Goal: Contribute content

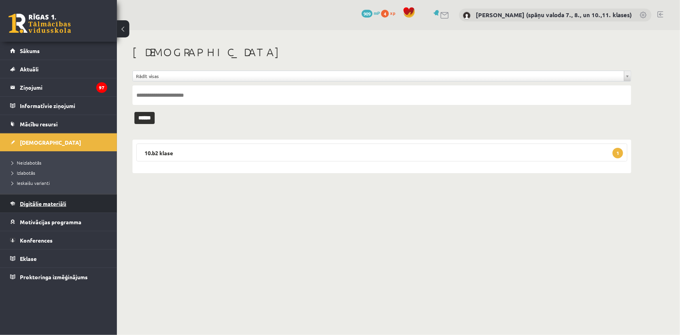
click at [60, 203] on span "Digitālie materiāli" at bounding box center [43, 203] width 46 height 7
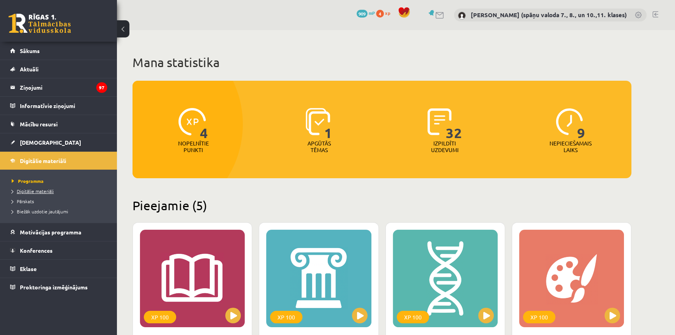
click at [50, 193] on link "Digitālie materiāli" at bounding box center [60, 190] width 97 height 7
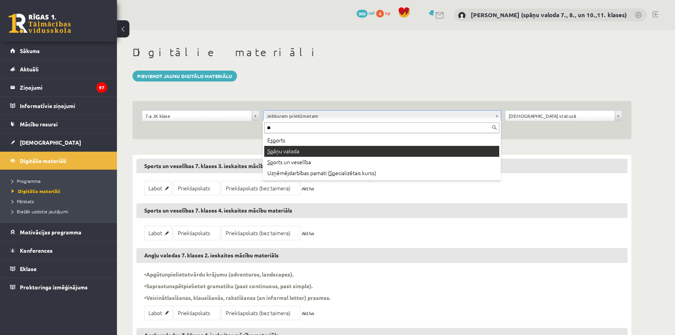
type input "**"
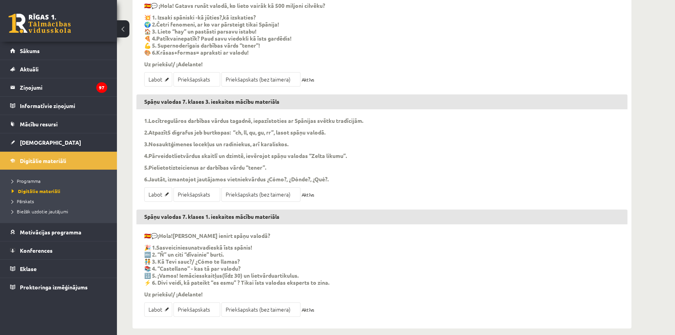
scroll to position [344, 0]
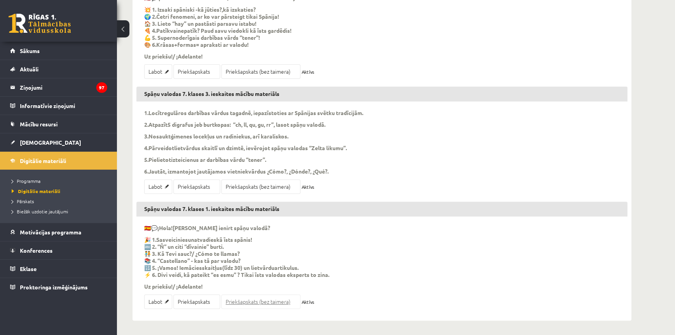
click at [235, 301] on link "Priekšapskats (bez taimera)" at bounding box center [260, 301] width 79 height 14
click at [157, 306] on link "Labot" at bounding box center [158, 301] width 28 height 14
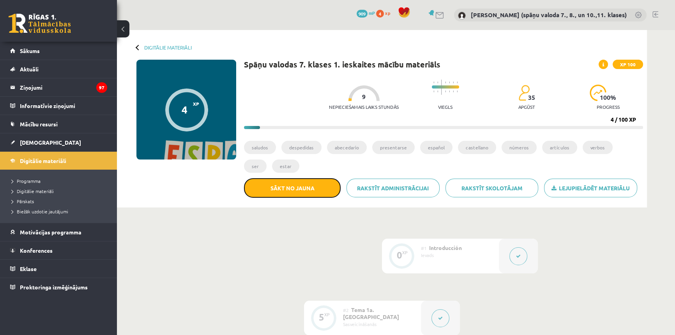
drag, startPoint x: 317, startPoint y: 191, endPoint x: 378, endPoint y: 34, distance: 168.1
click at [317, 191] on button "Sākt no jauna" at bounding box center [292, 187] width 97 height 19
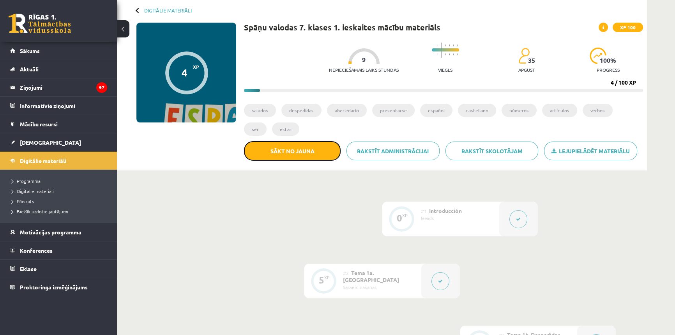
scroll to position [35, 0]
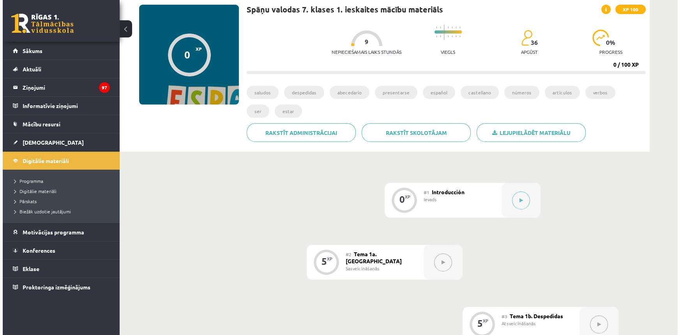
scroll to position [71, 0]
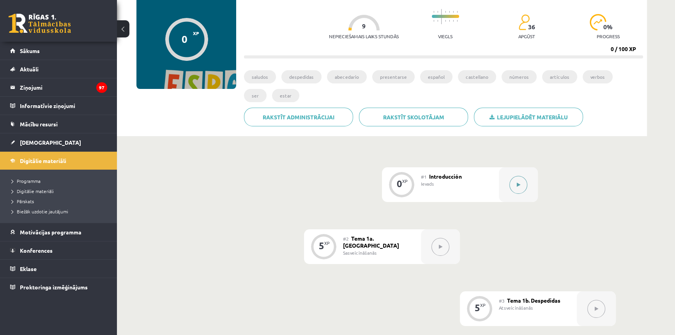
click at [521, 182] on button at bounding box center [518, 185] width 18 height 18
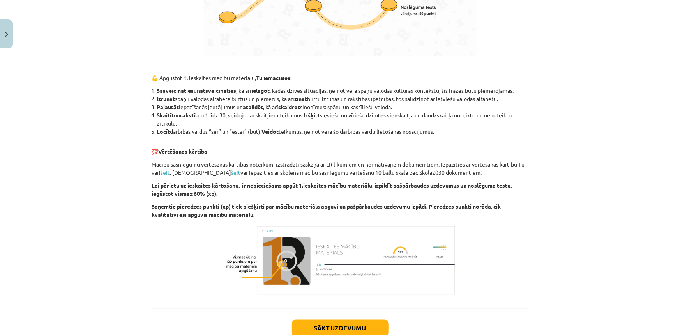
scroll to position [664, 0]
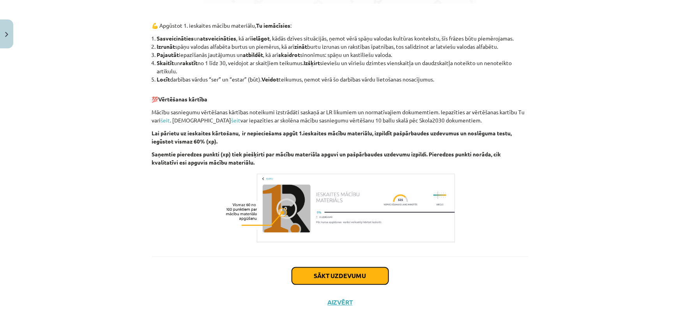
click at [333, 278] on button "Sākt uzdevumu" at bounding box center [340, 275] width 97 height 17
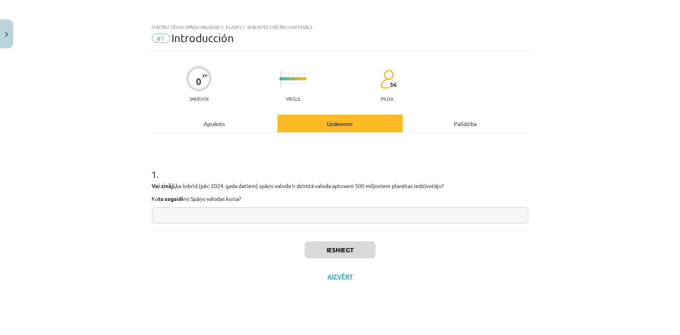
click at [323, 217] on input "text" at bounding box center [340, 215] width 376 height 16
type input "*"
click at [335, 243] on button "Iesniegt" at bounding box center [340, 249] width 71 height 17
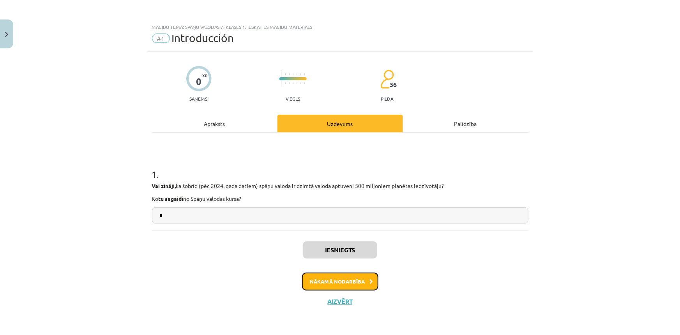
click at [323, 283] on button "Nākamā nodarbība" at bounding box center [340, 281] width 76 height 18
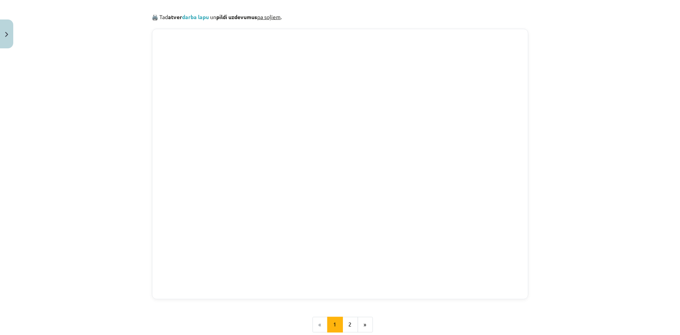
scroll to position [688, 0]
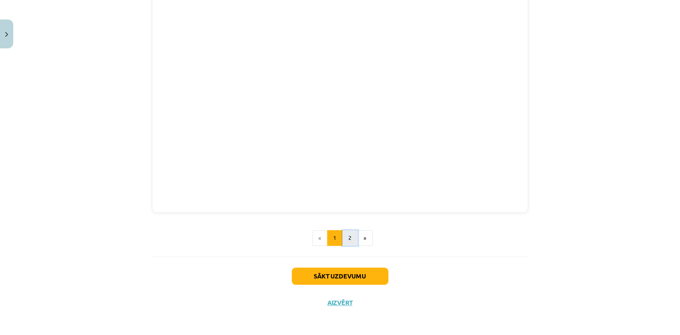
click at [346, 238] on button "2" at bounding box center [350, 238] width 16 height 16
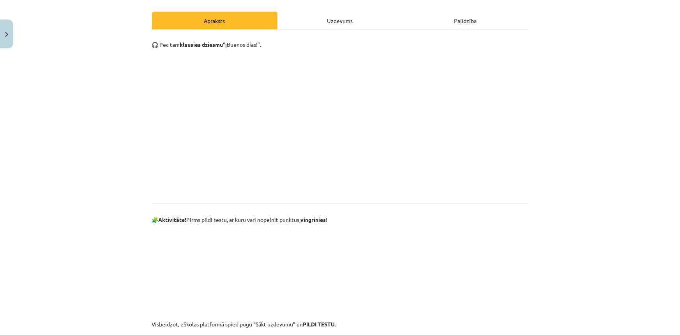
scroll to position [245, 0]
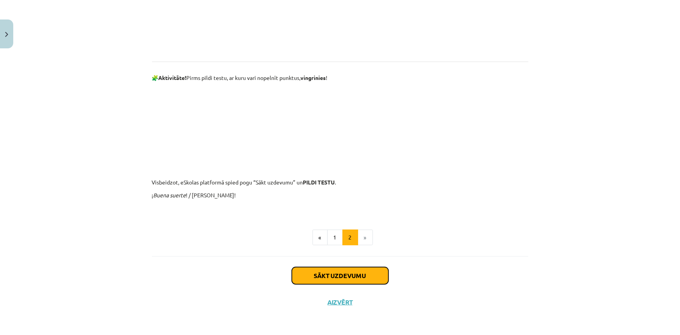
click at [351, 277] on button "Sākt uzdevumu" at bounding box center [340, 275] width 97 height 17
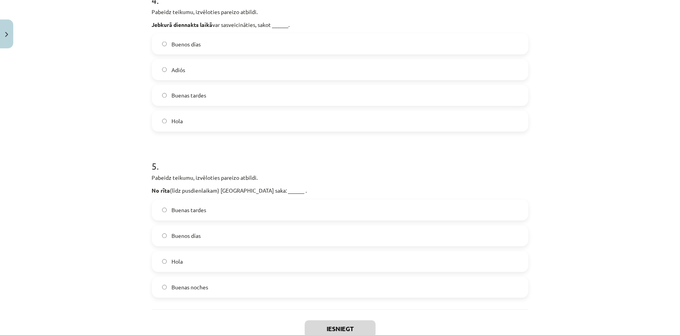
scroll to position [725, 0]
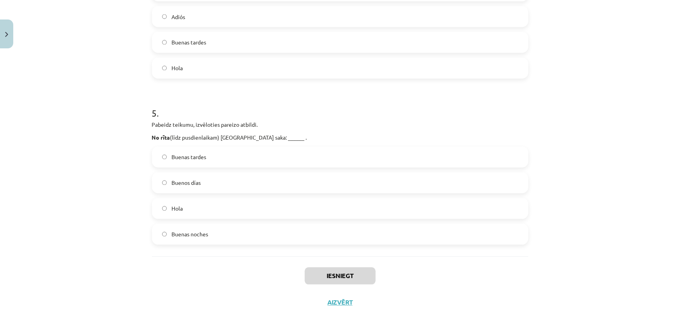
click at [258, 237] on label "Buenas noches" at bounding box center [340, 233] width 375 height 19
drag, startPoint x: 327, startPoint y: 276, endPoint x: 421, endPoint y: 256, distance: 96.3
click at [327, 275] on button "Iesniegt" at bounding box center [340, 275] width 71 height 17
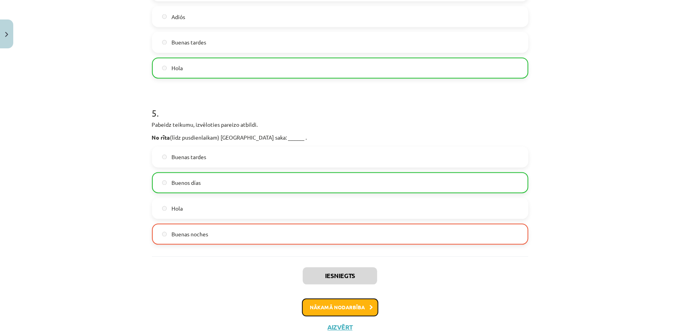
click at [349, 310] on button "Nākamā nodarbība" at bounding box center [340, 307] width 76 height 18
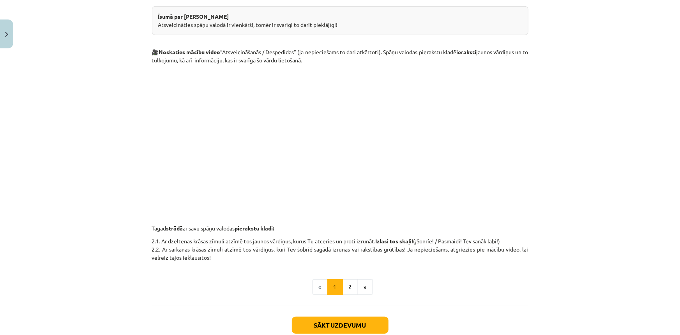
scroll to position [196, 0]
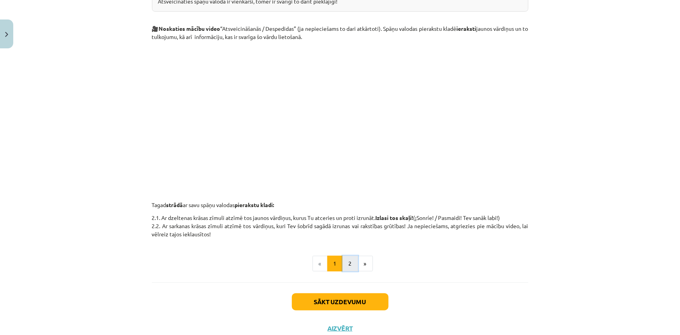
click at [344, 267] on button "2" at bounding box center [350, 264] width 16 height 16
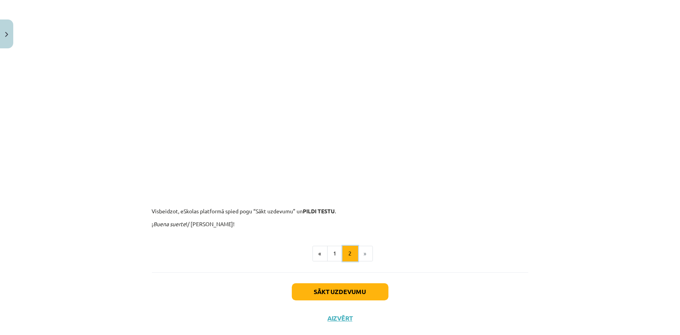
scroll to position [811, 0]
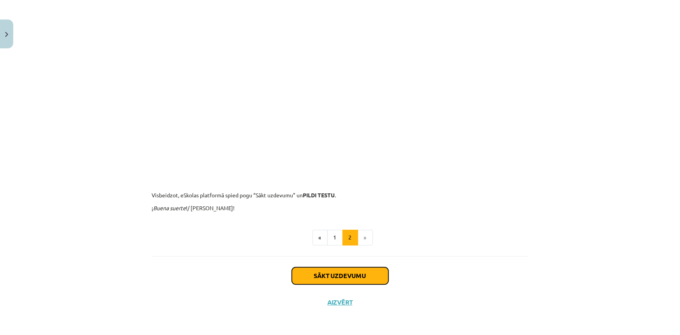
click at [354, 279] on button "Sākt uzdevumu" at bounding box center [340, 275] width 97 height 17
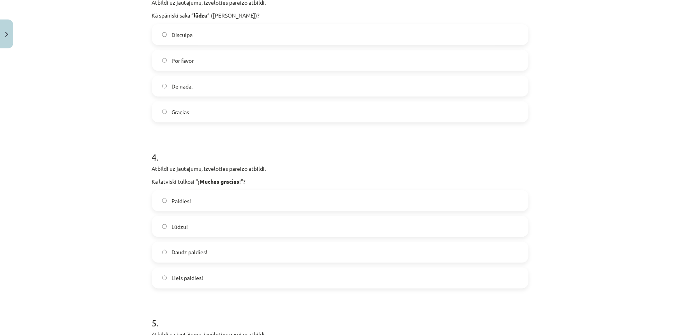
scroll to position [725, 0]
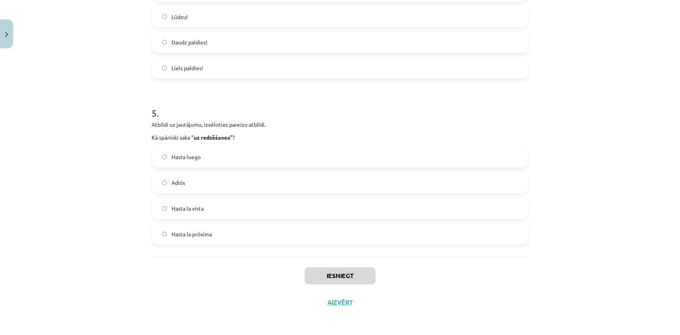
click at [370, 230] on label "Hasta la próxima" at bounding box center [340, 233] width 375 height 19
click at [346, 279] on button "Iesniegt" at bounding box center [340, 275] width 71 height 17
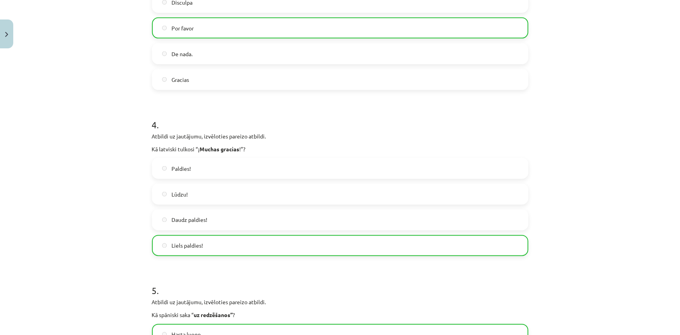
scroll to position [749, 0]
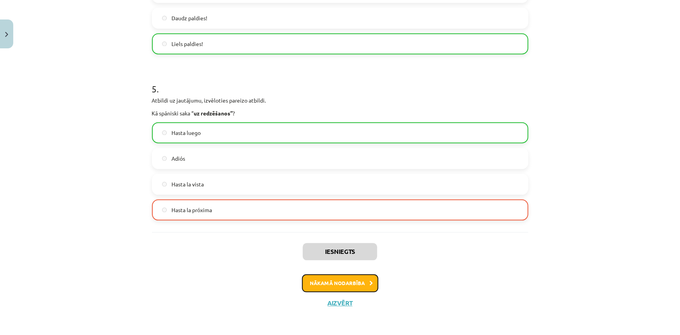
click at [370, 281] on icon at bounding box center [372, 282] width 4 height 5
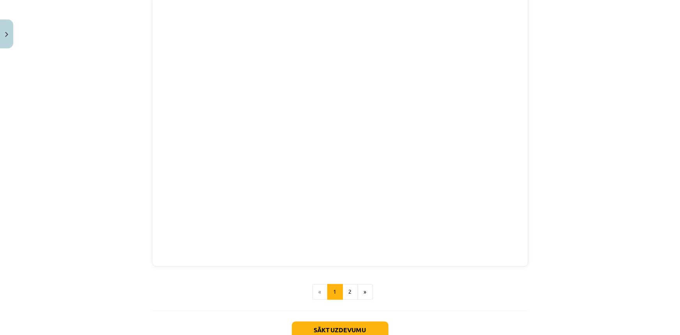
scroll to position [657, 0]
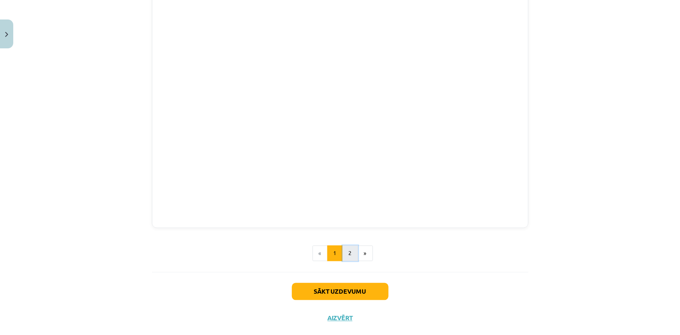
click at [344, 253] on button "2" at bounding box center [350, 253] width 16 height 16
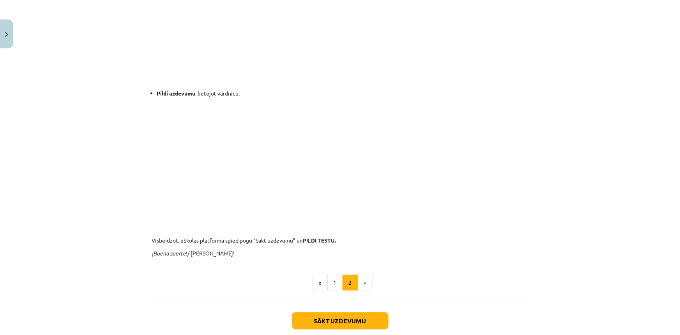
scroll to position [423, 0]
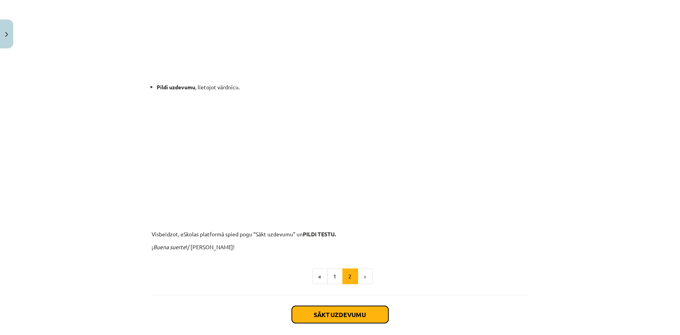
click at [358, 316] on button "Sākt uzdevumu" at bounding box center [340, 314] width 97 height 17
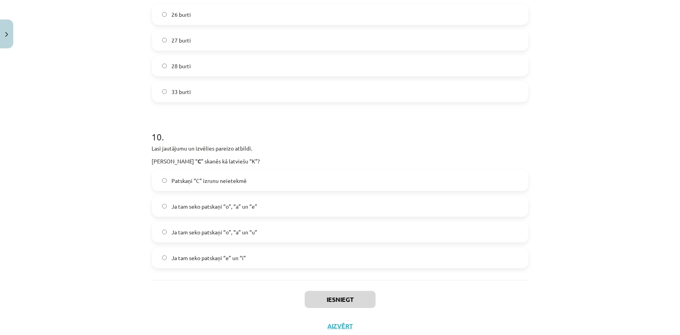
scroll to position [1554, 0]
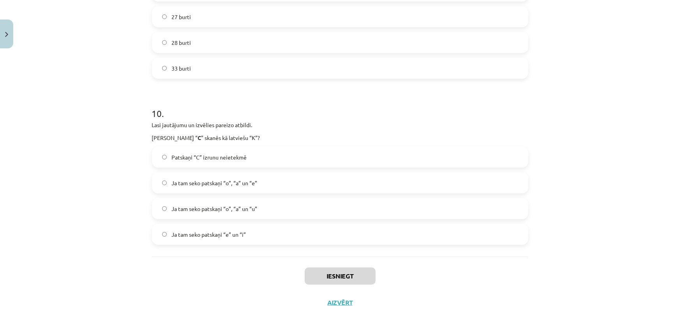
click at [366, 242] on label "Ja tam seko patskaņi “e” un “i”" at bounding box center [340, 233] width 375 height 19
click at [355, 276] on button "Iesniegt" at bounding box center [340, 275] width 71 height 17
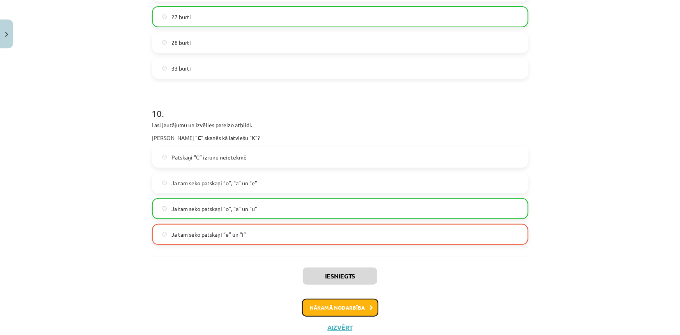
click at [356, 312] on button "Nākamā nodarbība" at bounding box center [340, 307] width 76 height 18
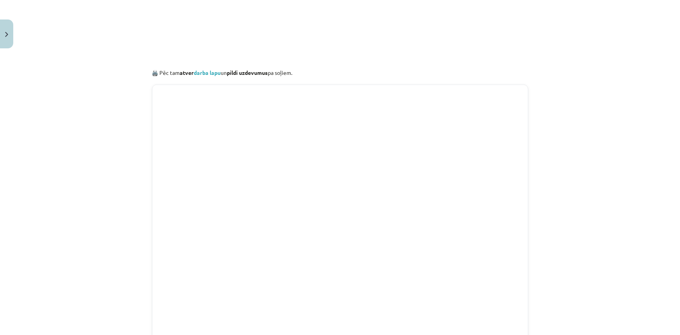
scroll to position [657, 0]
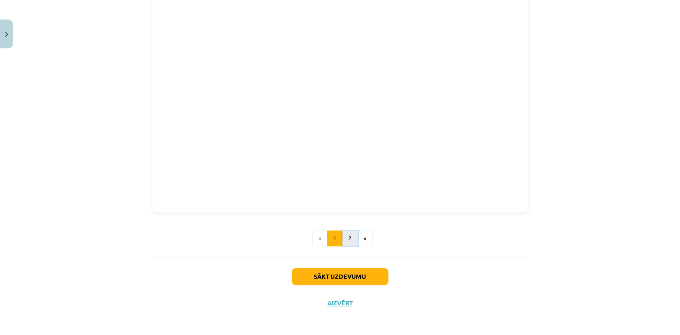
click at [352, 237] on button "2" at bounding box center [350, 239] width 16 height 16
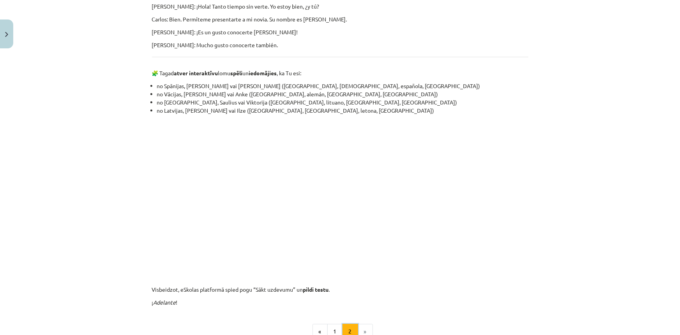
scroll to position [460, 0]
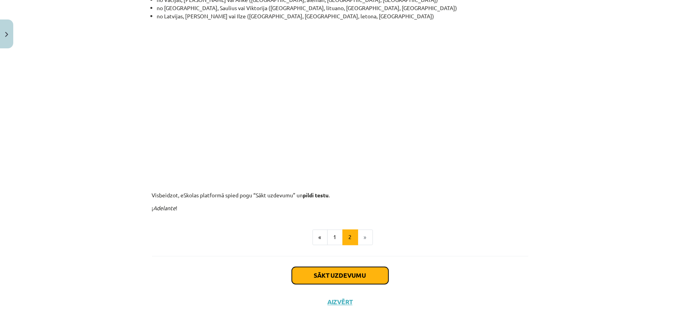
click at [358, 274] on button "Sākt uzdevumu" at bounding box center [340, 275] width 97 height 17
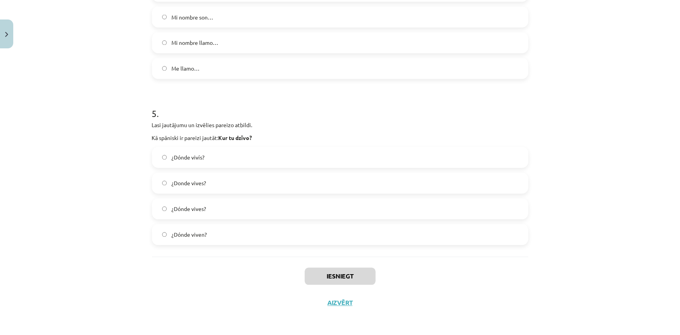
scroll to position [725, 0]
click at [294, 229] on label "¿Dónde viven?" at bounding box center [340, 233] width 375 height 19
click at [339, 274] on button "Iesniegt" at bounding box center [340, 275] width 71 height 17
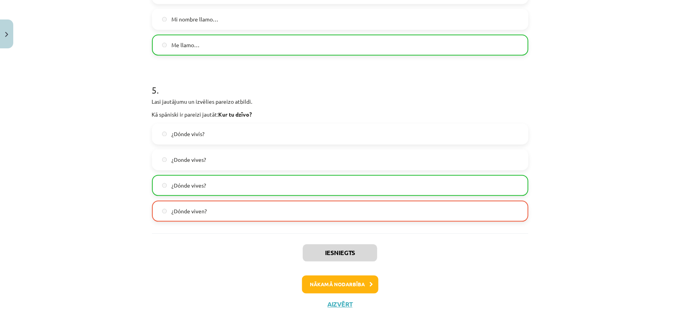
scroll to position [749, 0]
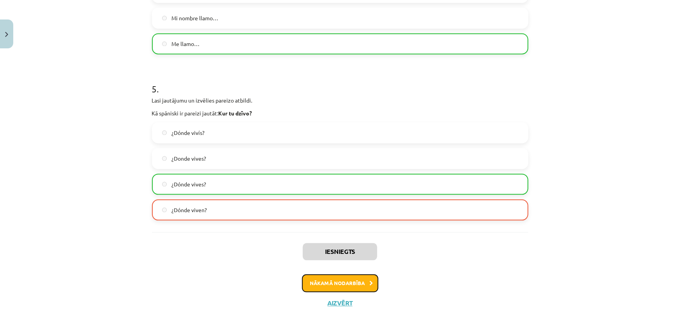
click at [349, 284] on button "Nākamā nodarbība" at bounding box center [340, 283] width 76 height 18
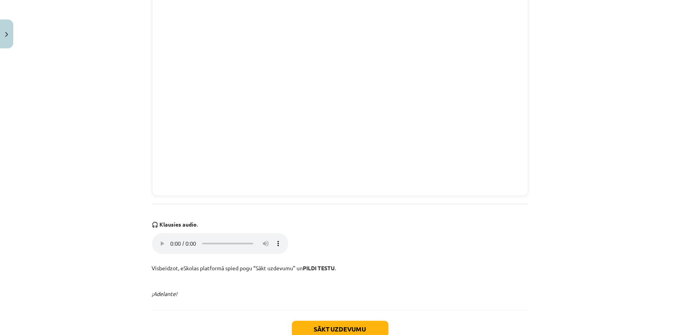
scroll to position [552, 0]
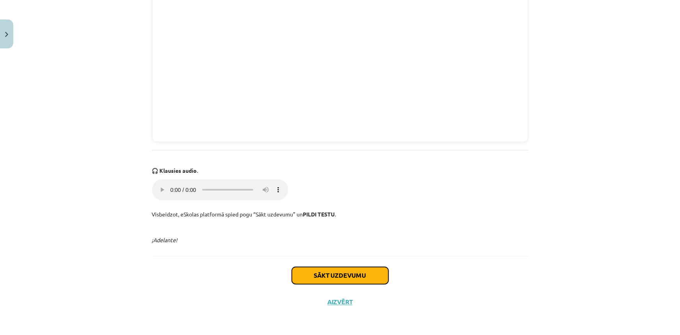
click at [377, 275] on button "Sākt uzdevumu" at bounding box center [340, 275] width 97 height 17
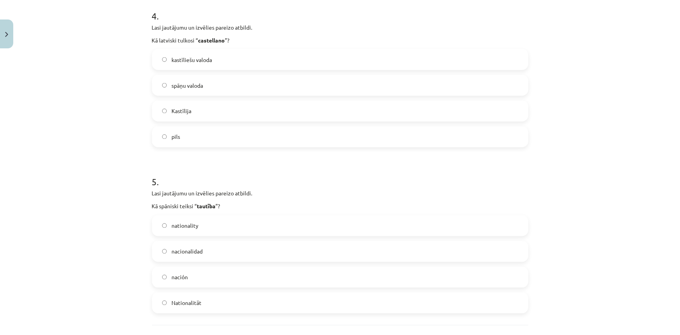
scroll to position [725, 0]
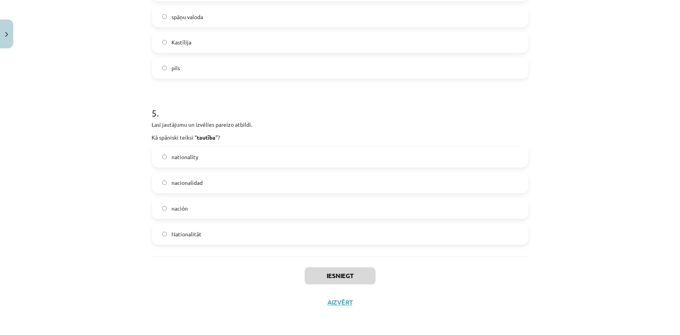
click at [228, 234] on label "Nationalität" at bounding box center [340, 233] width 375 height 19
click at [331, 278] on button "Iesniegt" at bounding box center [340, 275] width 71 height 17
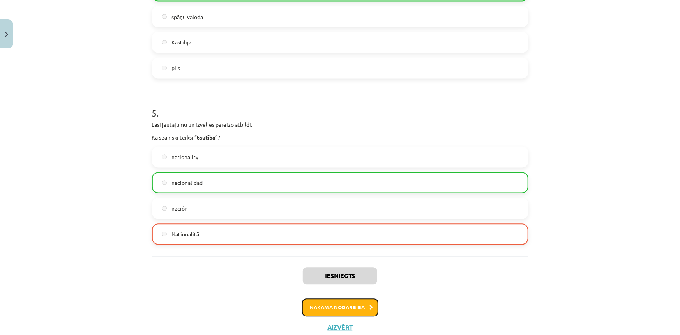
click at [317, 311] on button "Nākamā nodarbība" at bounding box center [340, 307] width 76 height 18
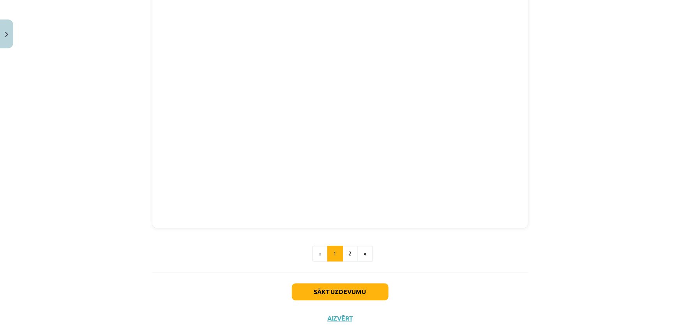
scroll to position [666, 0]
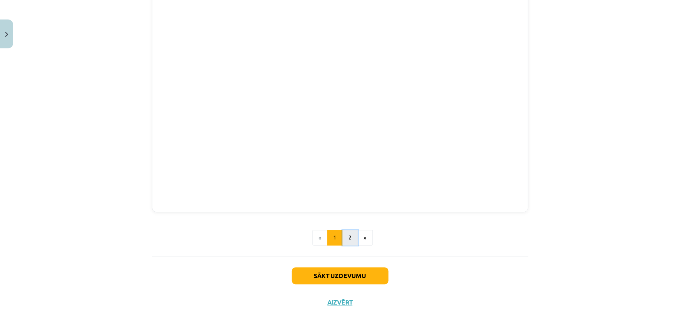
click at [349, 239] on button "2" at bounding box center [350, 238] width 16 height 16
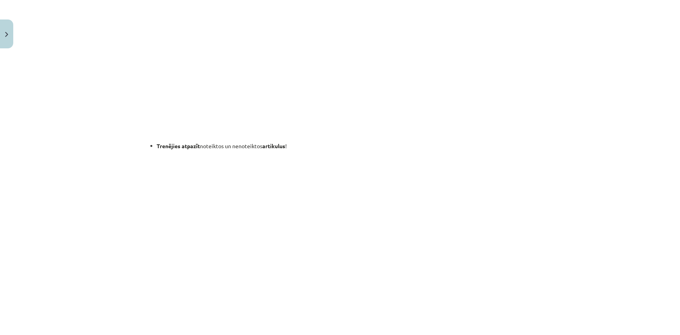
scroll to position [210, 0]
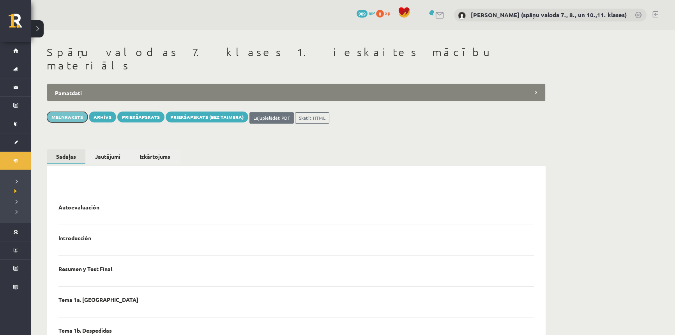
click at [74, 111] on button "Melnraksts" at bounding box center [67, 116] width 41 height 11
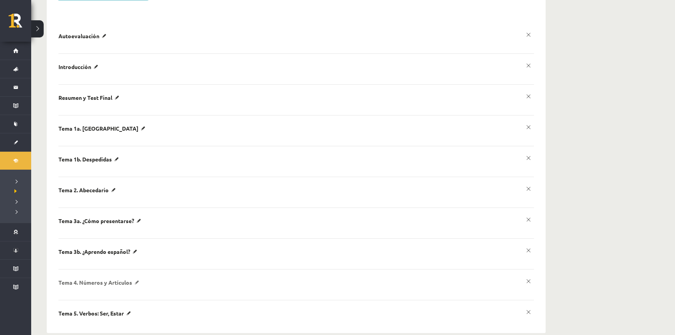
click at [137, 279] on p "Tema 4. Números y Artículos" at bounding box center [99, 282] width 83 height 7
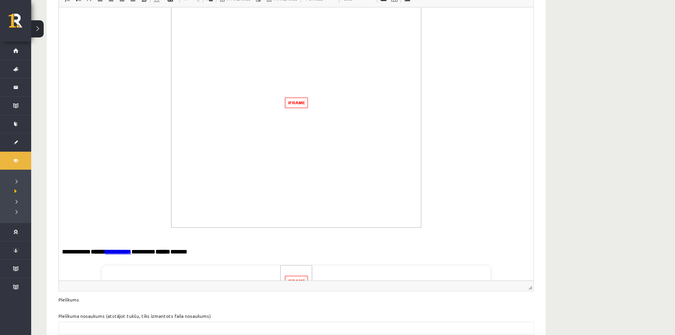
scroll to position [531, 0]
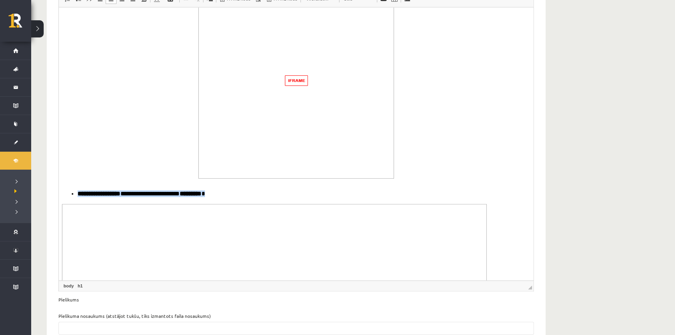
drag, startPoint x: 221, startPoint y: 196, endPoint x: 76, endPoint y: 198, distance: 144.5
click at [76, 198] on ul "**********" at bounding box center [296, 191] width 468 height 11
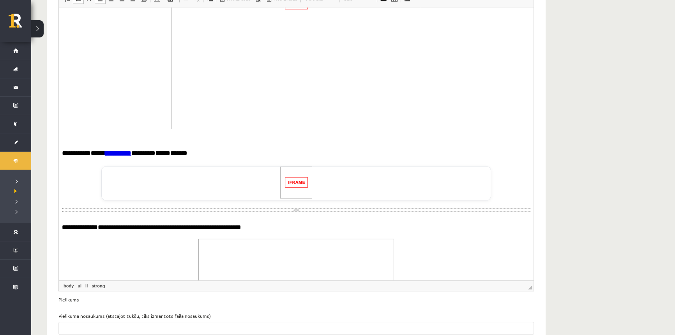
scroll to position [496, 0]
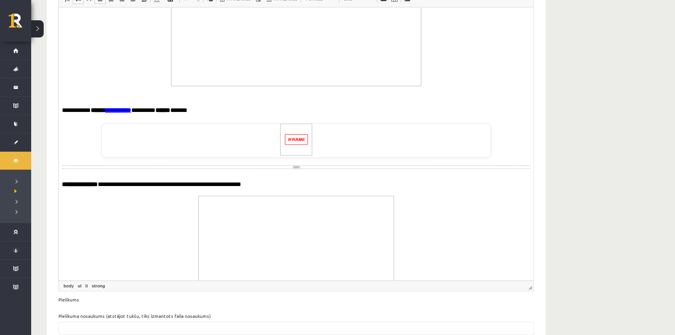
click at [266, 189] on p "**********" at bounding box center [293, 182] width 463 height 14
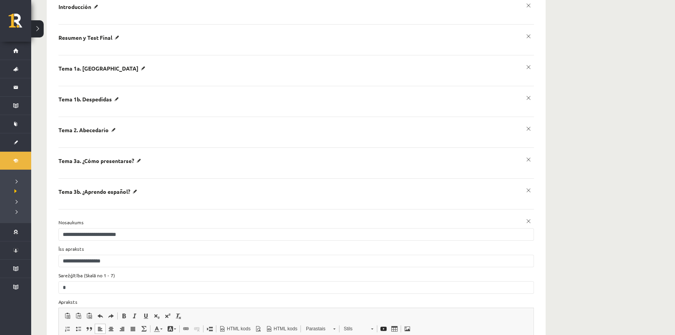
scroll to position [397, 0]
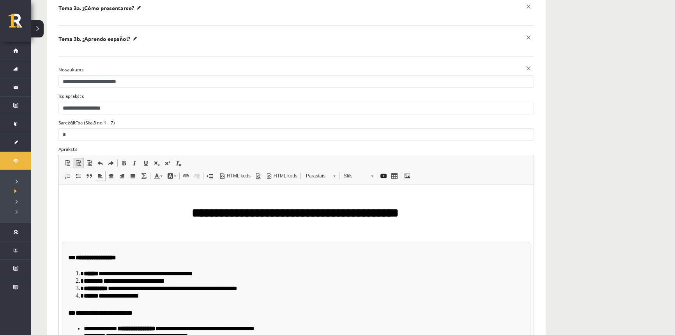
click at [79, 160] on span at bounding box center [78, 163] width 6 height 6
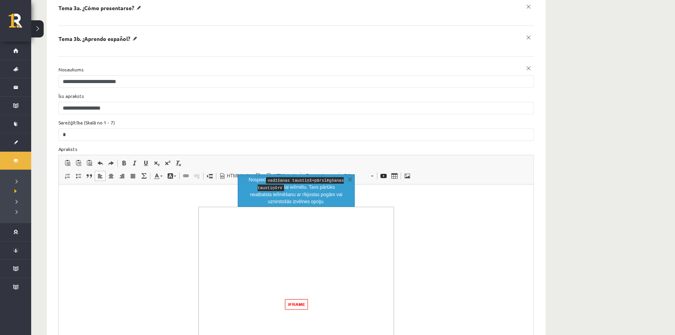
scroll to position [673, 0]
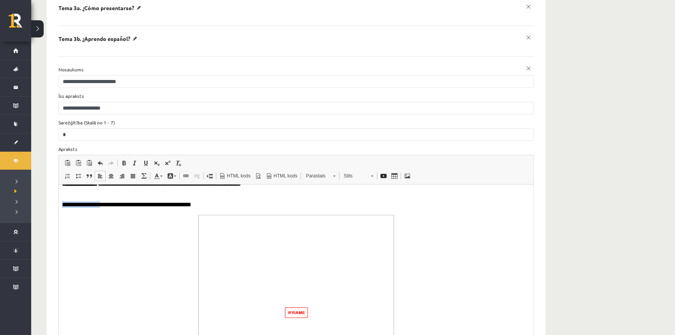
drag, startPoint x: 99, startPoint y: 208, endPoint x: 63, endPoint y: 209, distance: 36.6
click at [63, 208] on p "**********" at bounding box center [293, 201] width 463 height 13
click at [124, 160] on span at bounding box center [124, 163] width 6 height 6
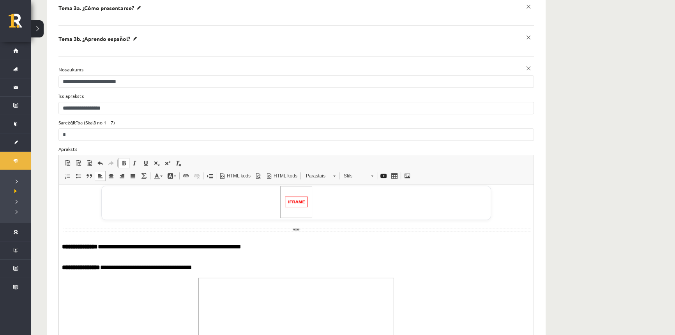
scroll to position [637, 0]
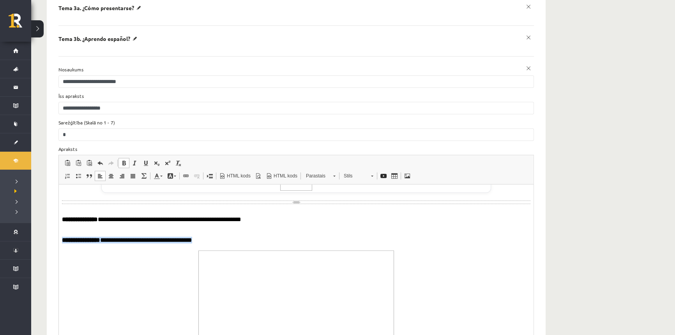
drag, startPoint x: 203, startPoint y: 244, endPoint x: 63, endPoint y: 242, distance: 140.7
click at [63, 242] on p "**********" at bounding box center [293, 237] width 463 height 13
click at [80, 173] on span at bounding box center [78, 176] width 6 height 6
click at [249, 233] on body "**********" at bounding box center [296, 243] width 468 height 1376
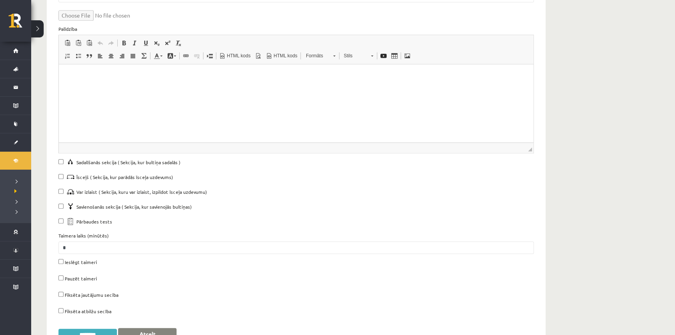
scroll to position [956, 0]
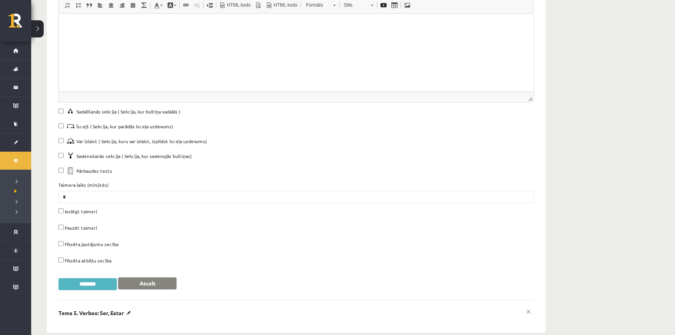
click at [99, 278] on input "********" at bounding box center [87, 284] width 58 height 12
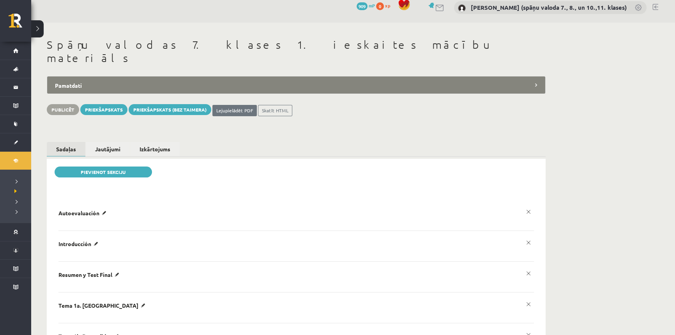
scroll to position [0, 0]
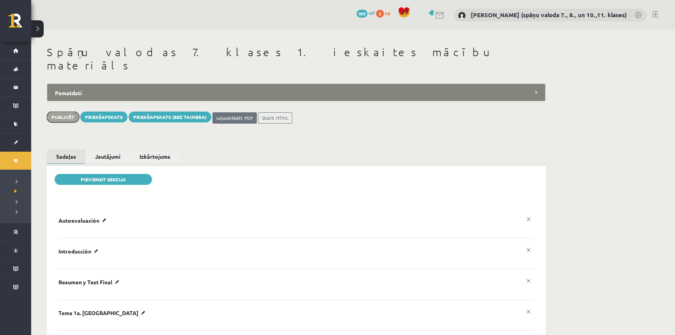
click at [69, 111] on button "Publicēt" at bounding box center [63, 116] width 32 height 11
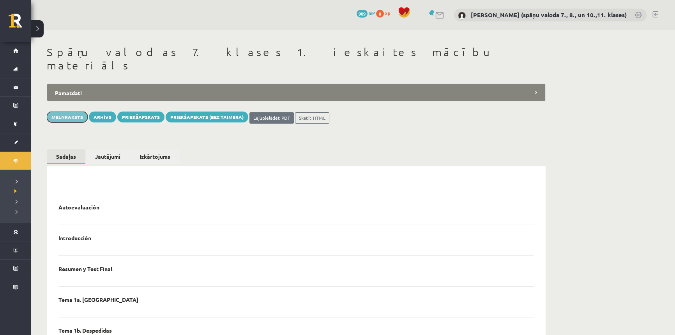
click at [70, 111] on button "Melnraksts" at bounding box center [67, 116] width 41 height 11
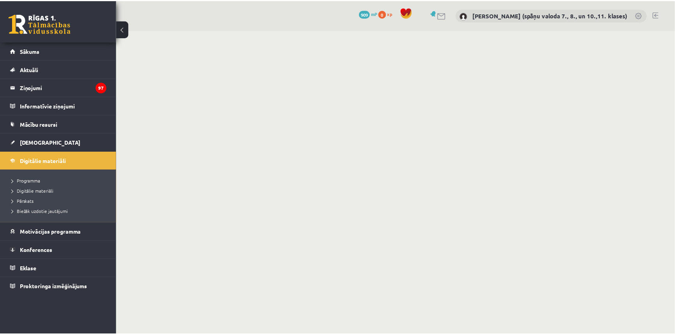
scroll to position [71, 0]
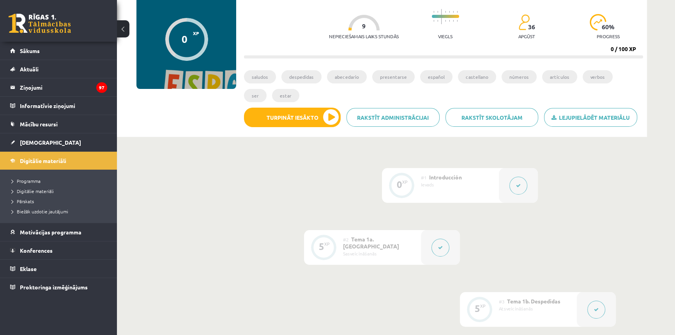
click at [598, 313] on button at bounding box center [596, 309] width 18 height 18
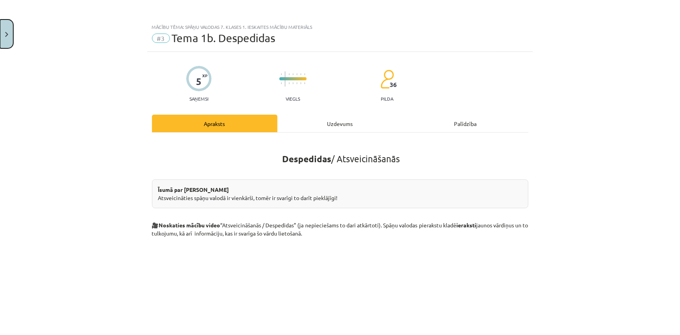
click at [9, 37] on button "Close" at bounding box center [6, 33] width 13 height 29
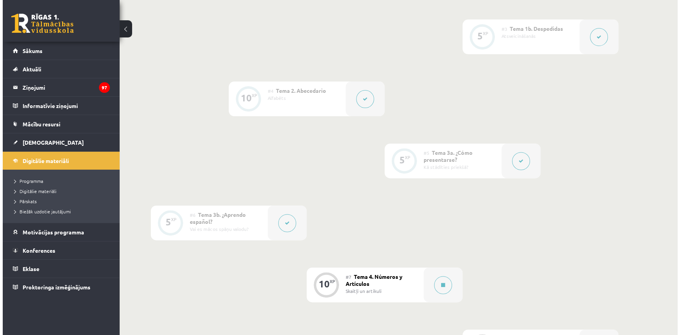
scroll to position [354, 0]
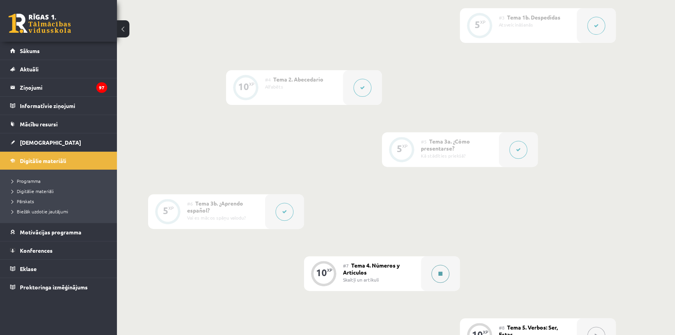
click at [444, 268] on button at bounding box center [440, 274] width 18 height 18
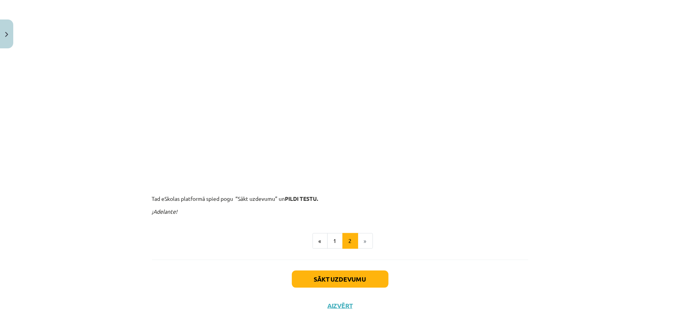
scroll to position [358, 0]
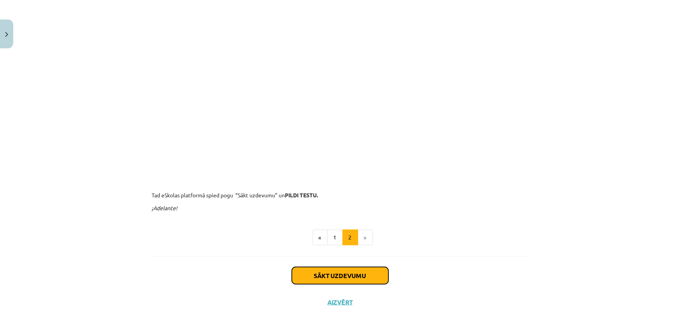
click at [372, 278] on button "Sākt uzdevumu" at bounding box center [340, 275] width 97 height 17
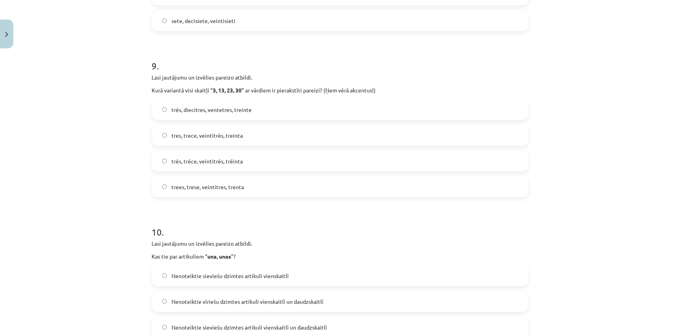
scroll to position [1554, 0]
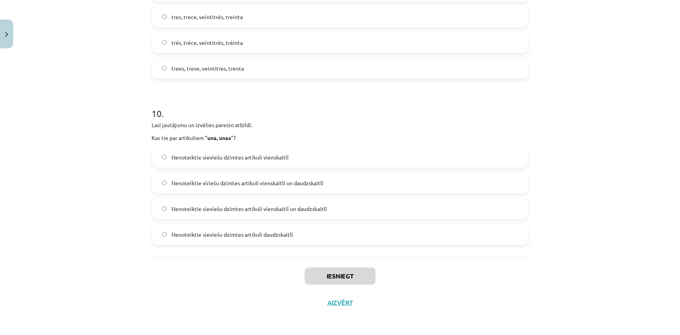
click at [292, 232] on label "Nenoteiktie sieviešu dzimtes artikuli daudzskaitlī" at bounding box center [340, 233] width 375 height 19
click at [362, 274] on button "Iesniegt" at bounding box center [340, 275] width 71 height 17
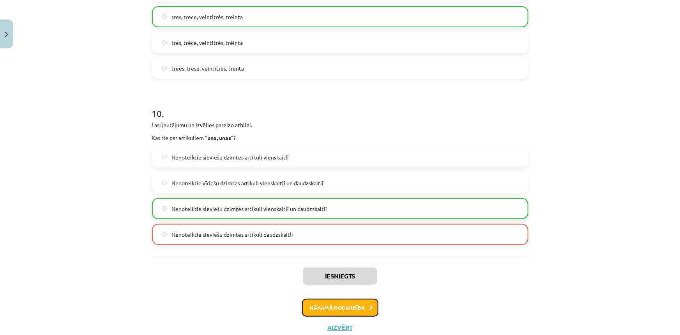
click at [330, 308] on button "Nākamā nodarbība" at bounding box center [340, 307] width 76 height 18
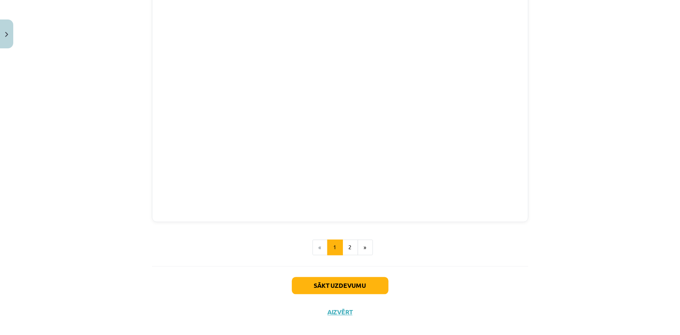
scroll to position [674, 0]
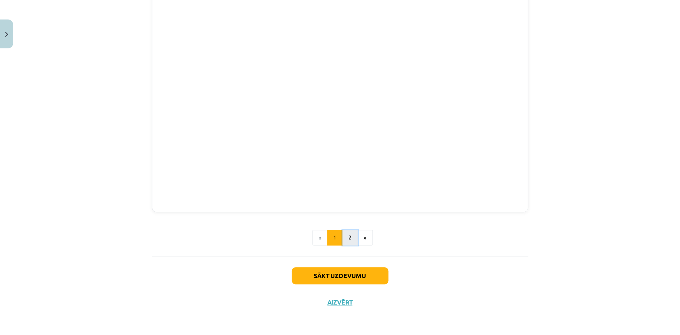
click at [346, 240] on button "2" at bounding box center [350, 238] width 16 height 16
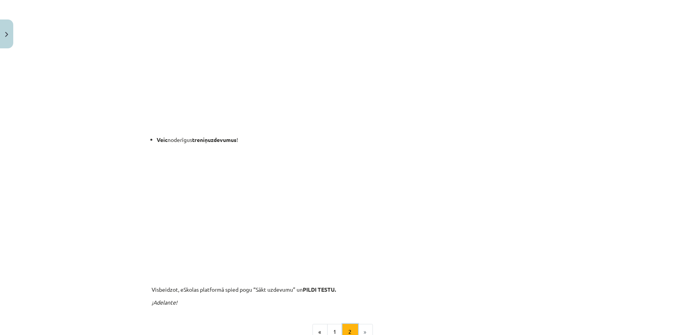
scroll to position [171, 0]
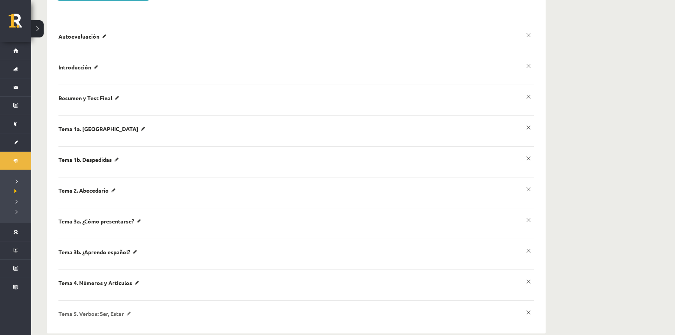
click at [130, 310] on p "Tema 5. Verbos: Ser, Estar" at bounding box center [95, 313] width 75 height 7
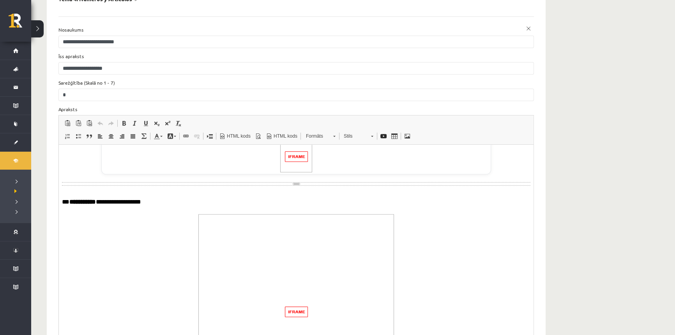
scroll to position [637, 0]
click at [162, 201] on p "**********" at bounding box center [293, 193] width 463 height 16
click at [79, 120] on span at bounding box center [78, 123] width 6 height 6
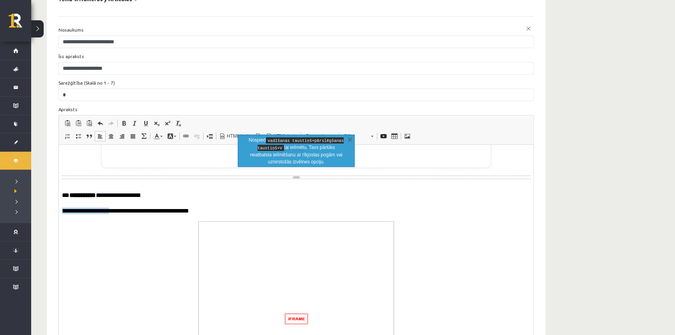
drag, startPoint x: 115, startPoint y: 215, endPoint x: 62, endPoint y: 215, distance: 52.2
click at [62, 215] on p "**********" at bounding box center [293, 210] width 463 height 7
click at [121, 120] on span at bounding box center [124, 123] width 6 height 6
click at [79, 133] on span at bounding box center [78, 136] width 6 height 6
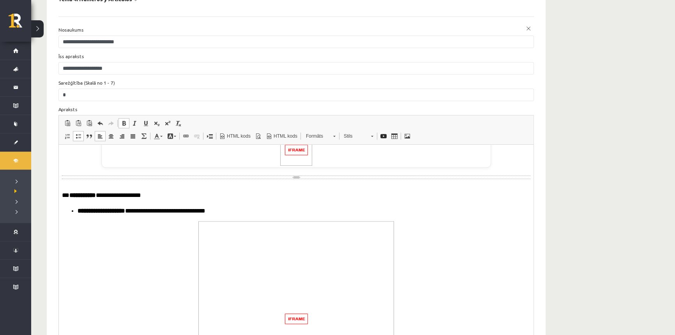
click at [204, 201] on p "**********" at bounding box center [293, 193] width 463 height 16
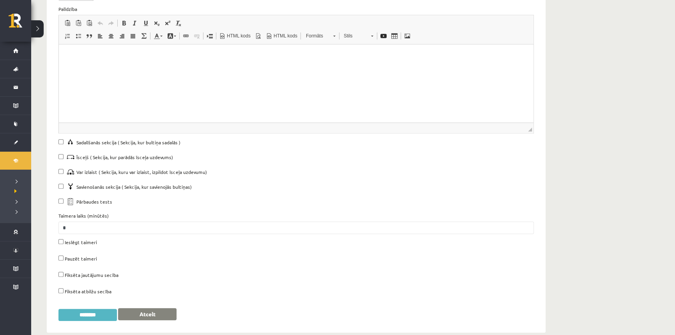
click at [83, 309] on input "********" at bounding box center [87, 315] width 58 height 12
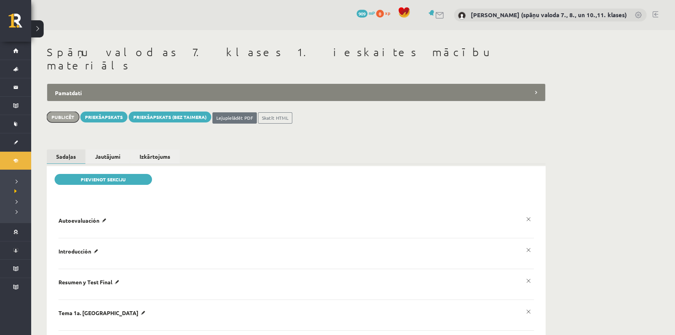
click at [68, 111] on button "Publicēt" at bounding box center [63, 116] width 32 height 11
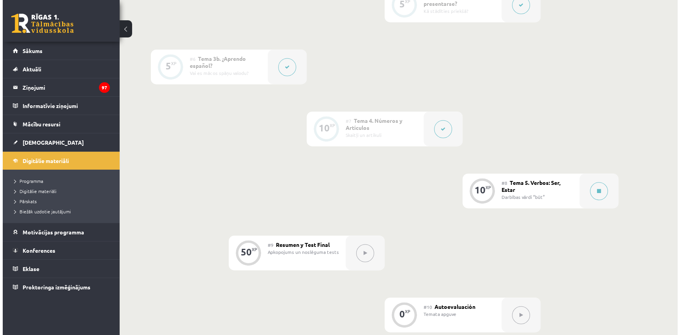
scroll to position [531, 0]
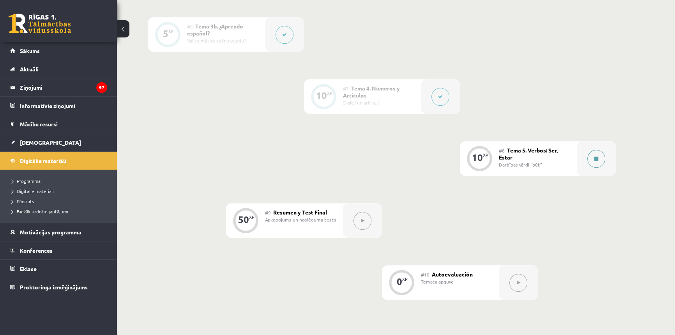
click at [602, 157] on button at bounding box center [596, 159] width 18 height 18
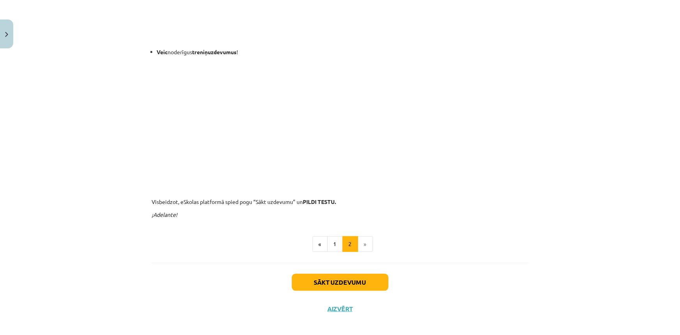
scroll to position [289, 0]
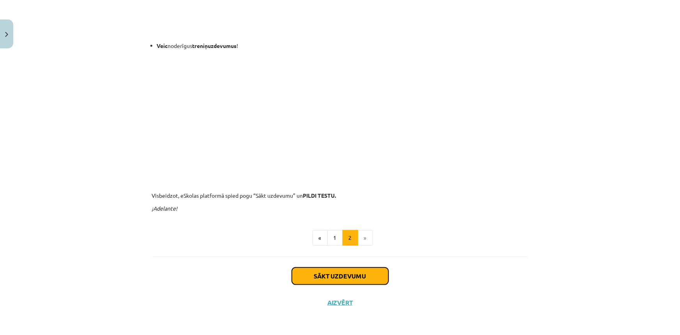
click at [354, 273] on button "Sākt uzdevumu" at bounding box center [340, 275] width 97 height 17
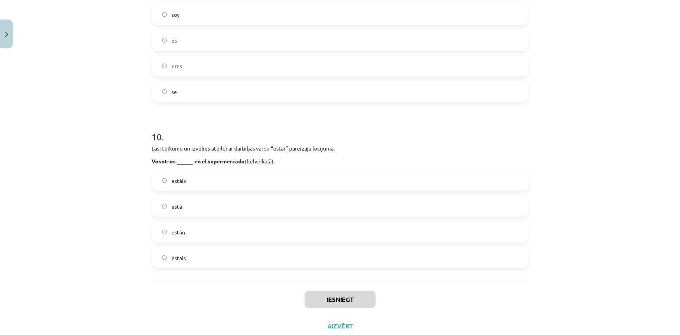
scroll to position [1554, 0]
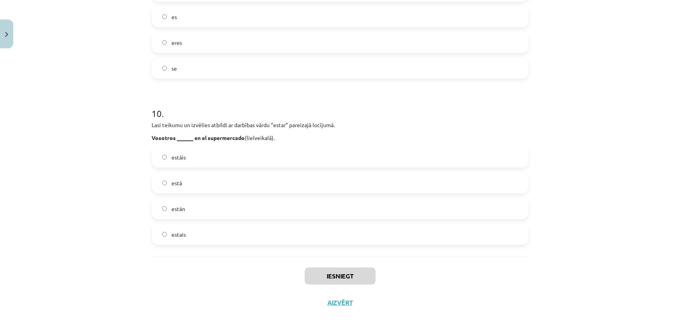
click at [262, 230] on label "estais" at bounding box center [340, 233] width 375 height 19
click at [339, 279] on button "Iesniegt" at bounding box center [340, 275] width 71 height 17
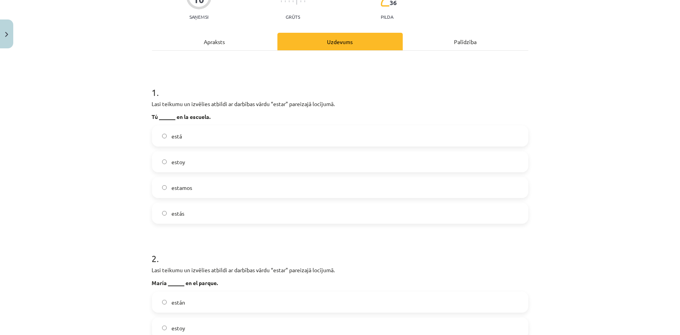
scroll to position [67, 0]
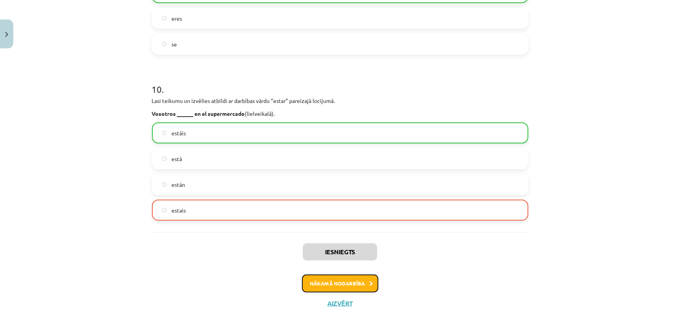
click at [354, 284] on button "Nākamā nodarbība" at bounding box center [340, 283] width 76 height 18
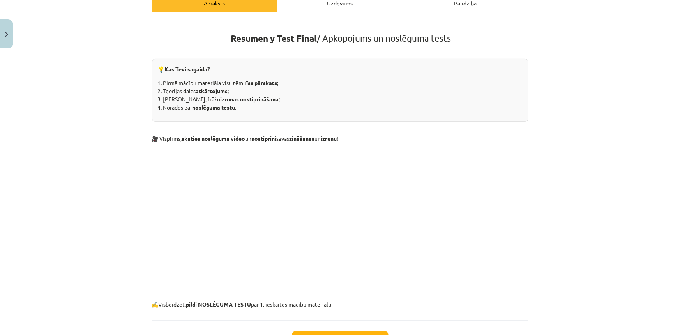
scroll to position [183, 0]
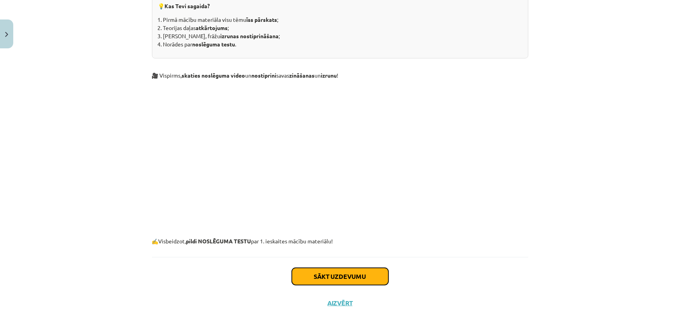
click at [334, 277] on button "Sākt uzdevumu" at bounding box center [340, 276] width 97 height 17
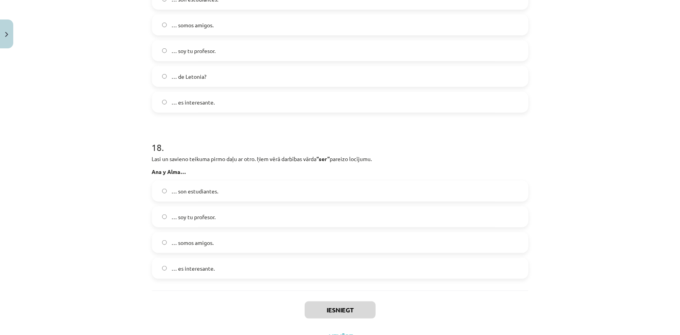
scroll to position [3339, 0]
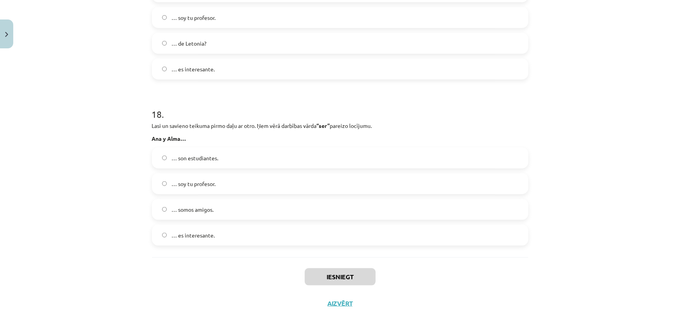
click at [405, 233] on label "… es interesante." at bounding box center [340, 234] width 375 height 19
click at [354, 277] on button "Iesniegt" at bounding box center [340, 276] width 71 height 17
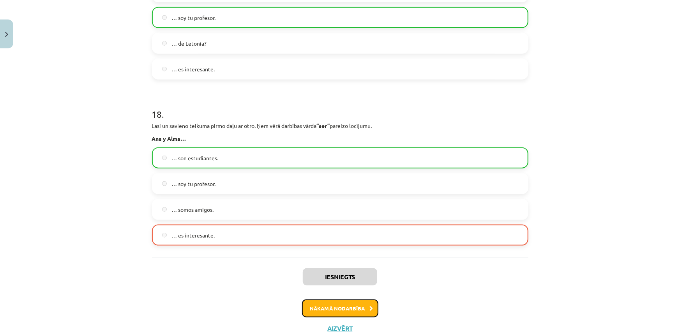
click at [359, 313] on button "Nākamā nodarbība" at bounding box center [340, 308] width 76 height 18
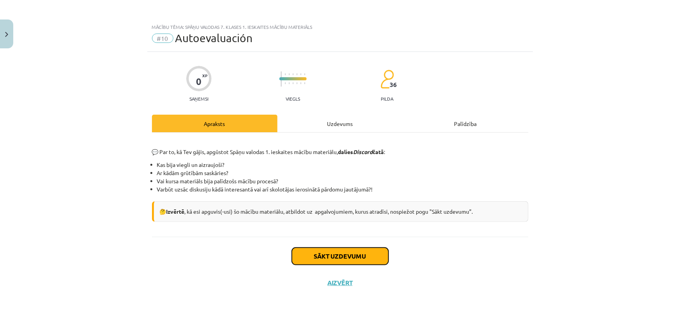
click at [376, 254] on button "Sākt uzdevumu" at bounding box center [340, 255] width 97 height 17
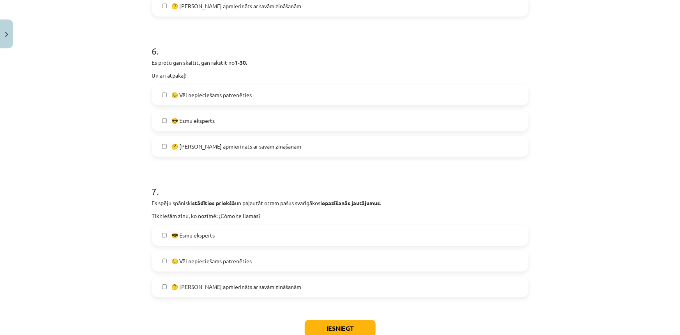
scroll to position [850, 0]
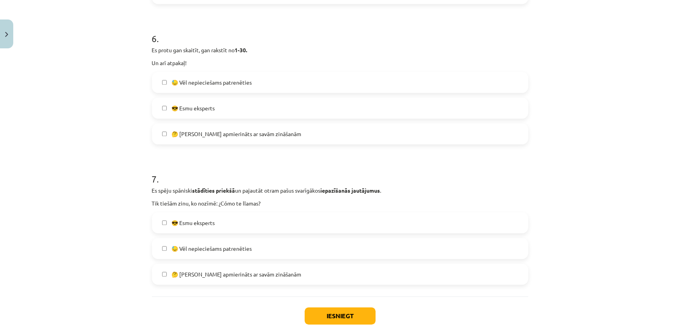
click at [347, 271] on label "🤔 [PERSON_NAME] apmierināts ar savām zināšanām" at bounding box center [340, 273] width 375 height 19
click at [339, 318] on button "Iesniegt" at bounding box center [340, 315] width 71 height 17
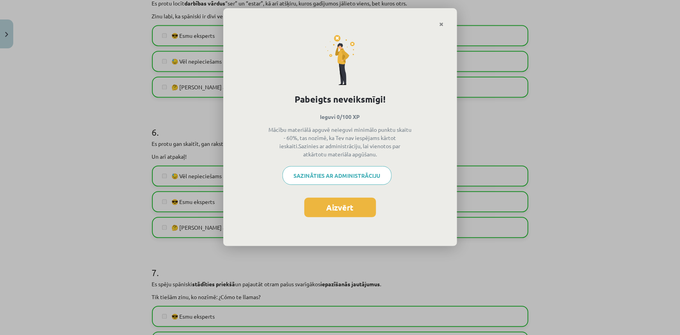
scroll to position [744, 0]
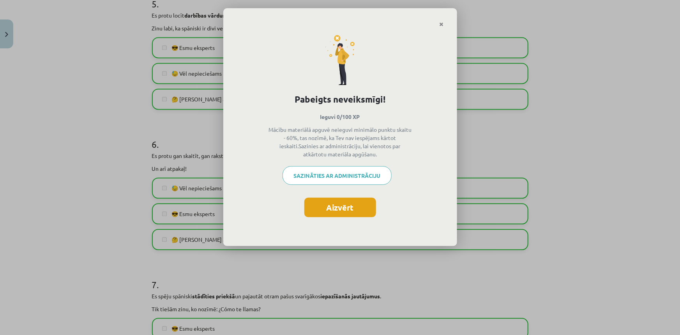
click at [350, 209] on button "Aizvērt" at bounding box center [340, 207] width 72 height 19
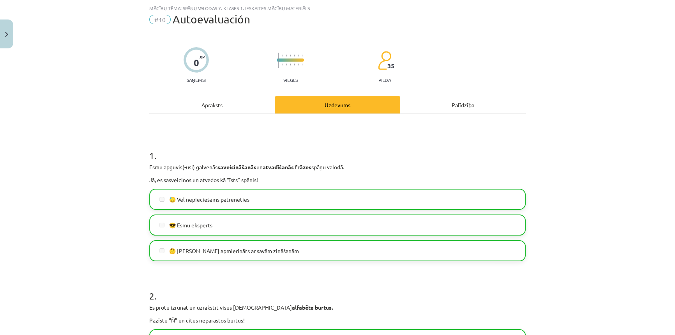
scroll to position [0, 0]
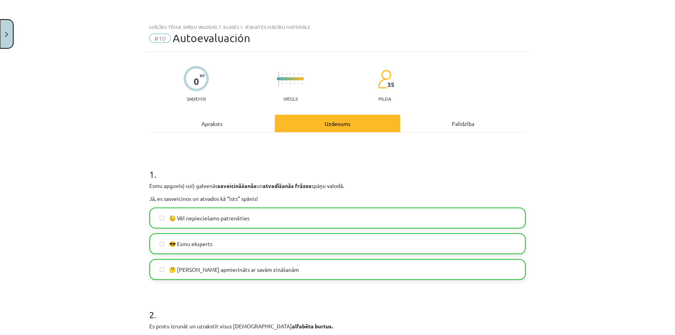
click at [5, 31] on button "Close" at bounding box center [6, 33] width 13 height 29
